Goal: Task Accomplishment & Management: Manage account settings

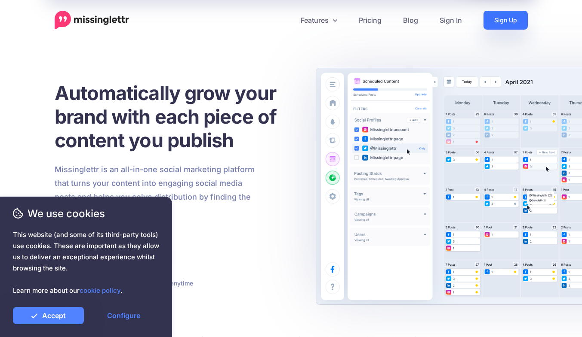
click at [509, 19] on link "Sign Up" at bounding box center [505, 20] width 44 height 19
click at [460, 18] on link "Sign In" at bounding box center [451, 20] width 44 height 19
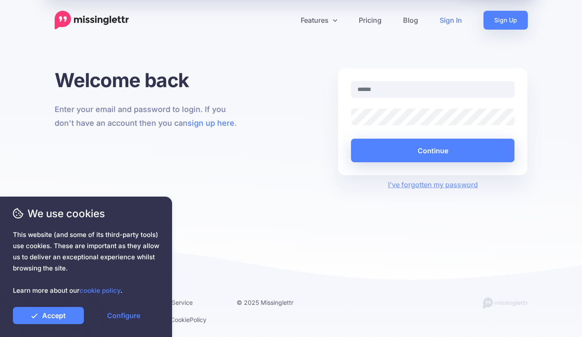
click at [402, 94] on input "text" at bounding box center [433, 89] width 164 height 17
type input "**********"
click at [351, 139] on button "Continue" at bounding box center [433, 151] width 164 height 24
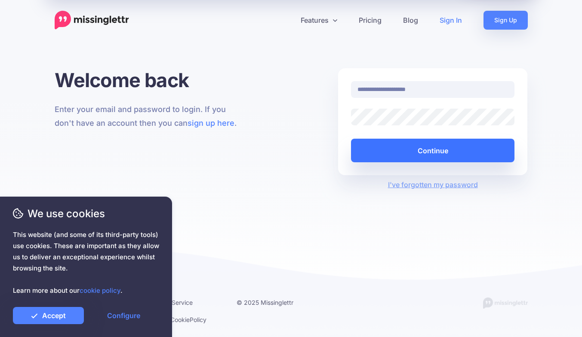
click at [453, 151] on button "Continue" at bounding box center [433, 151] width 164 height 24
click at [427, 150] on button "Continue" at bounding box center [433, 151] width 164 height 24
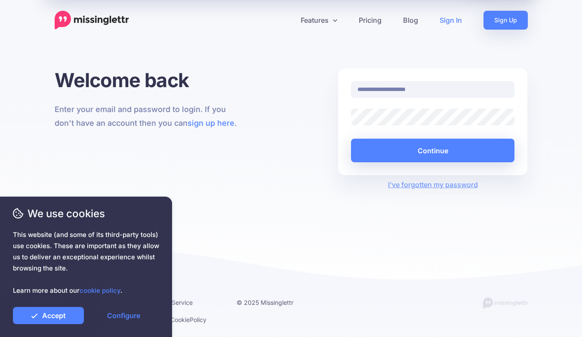
click at [351, 139] on button "Continue" at bounding box center [433, 151] width 164 height 24
click at [451, 187] on link "I've forgotten my password" at bounding box center [433, 185] width 90 height 9
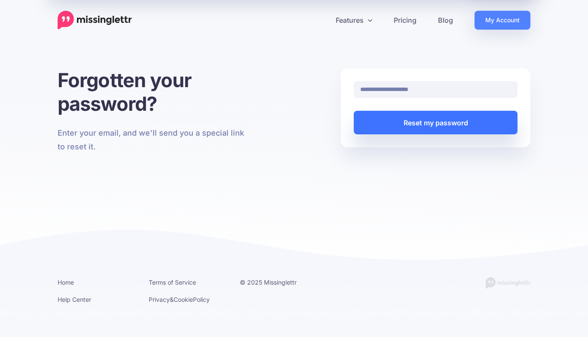
type input "**********"
click at [430, 126] on button "Reset my password" at bounding box center [436, 123] width 164 height 24
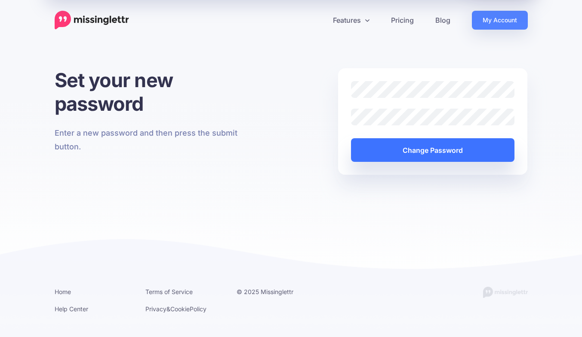
click at [434, 146] on button "Change Password" at bounding box center [433, 150] width 164 height 24
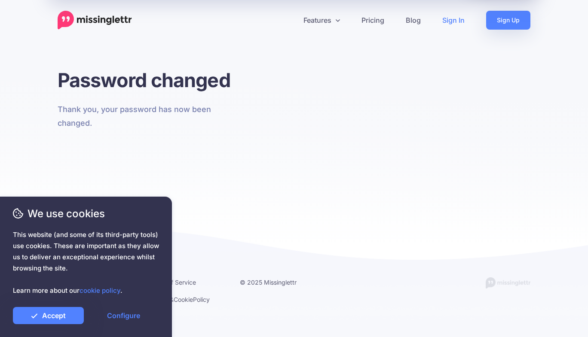
click at [461, 21] on link "Sign In" at bounding box center [454, 20] width 44 height 19
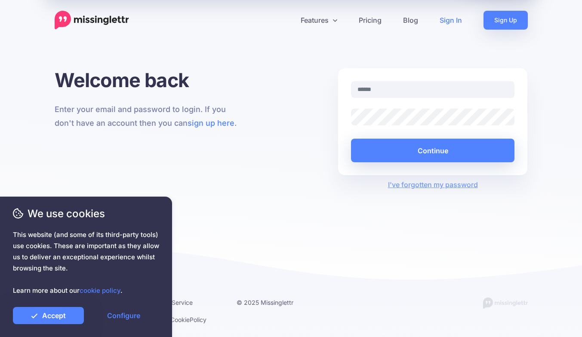
drag, startPoint x: 405, startPoint y: 88, endPoint x: 411, endPoint y: 96, distance: 10.1
click at [407, 91] on input "text" at bounding box center [433, 89] width 164 height 17
type input "**********"
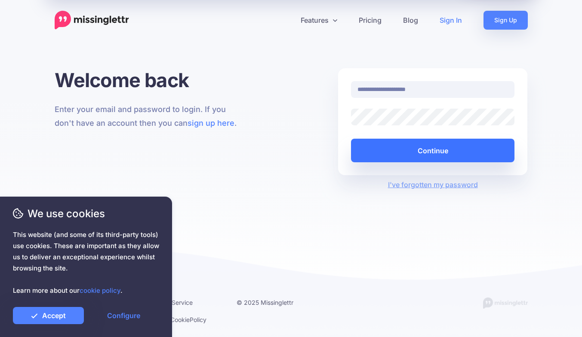
click at [430, 157] on button "Continue" at bounding box center [433, 151] width 164 height 24
